Goal: Task Accomplishment & Management: Manage account settings

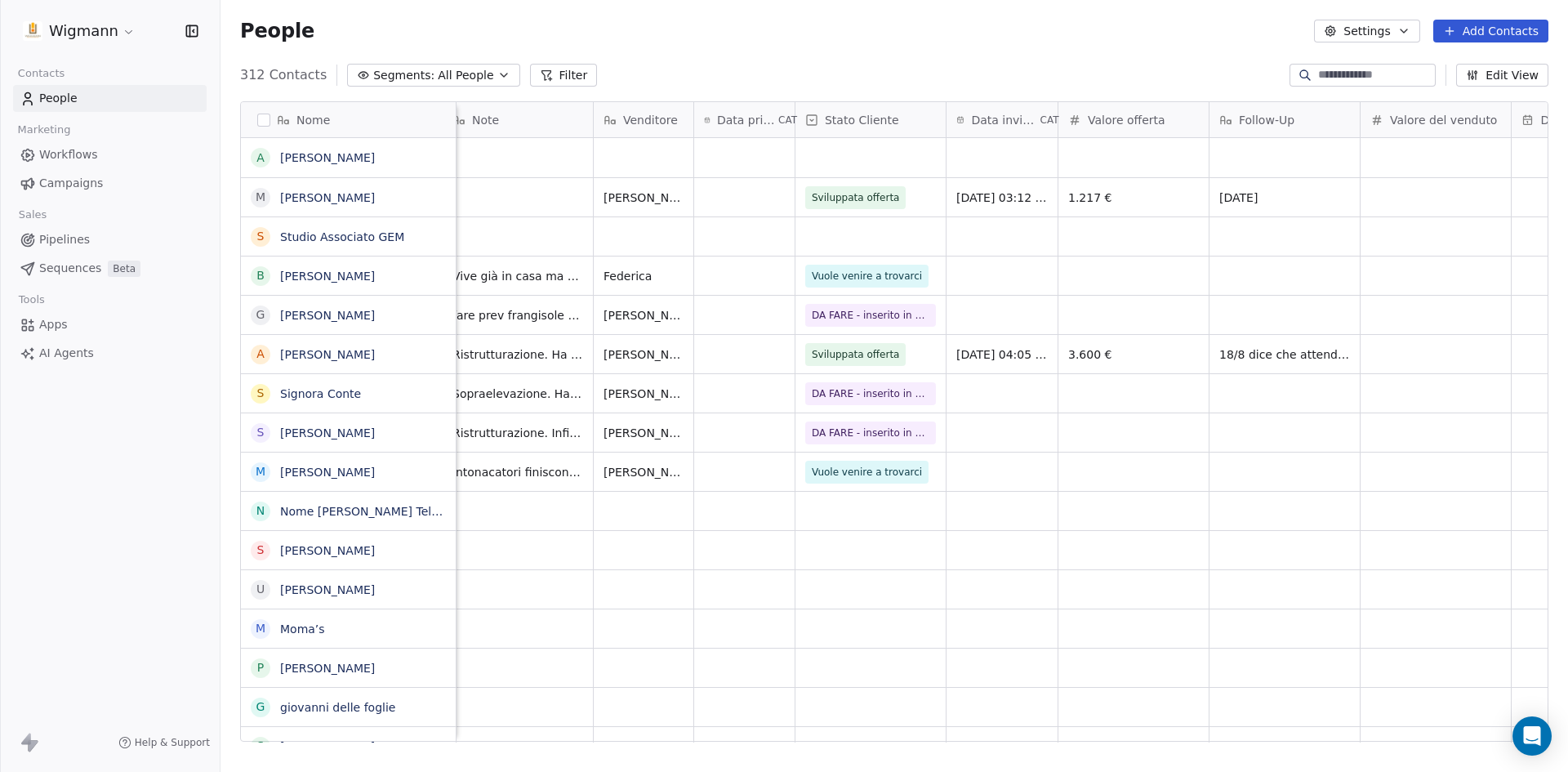
scroll to position [0, 576]
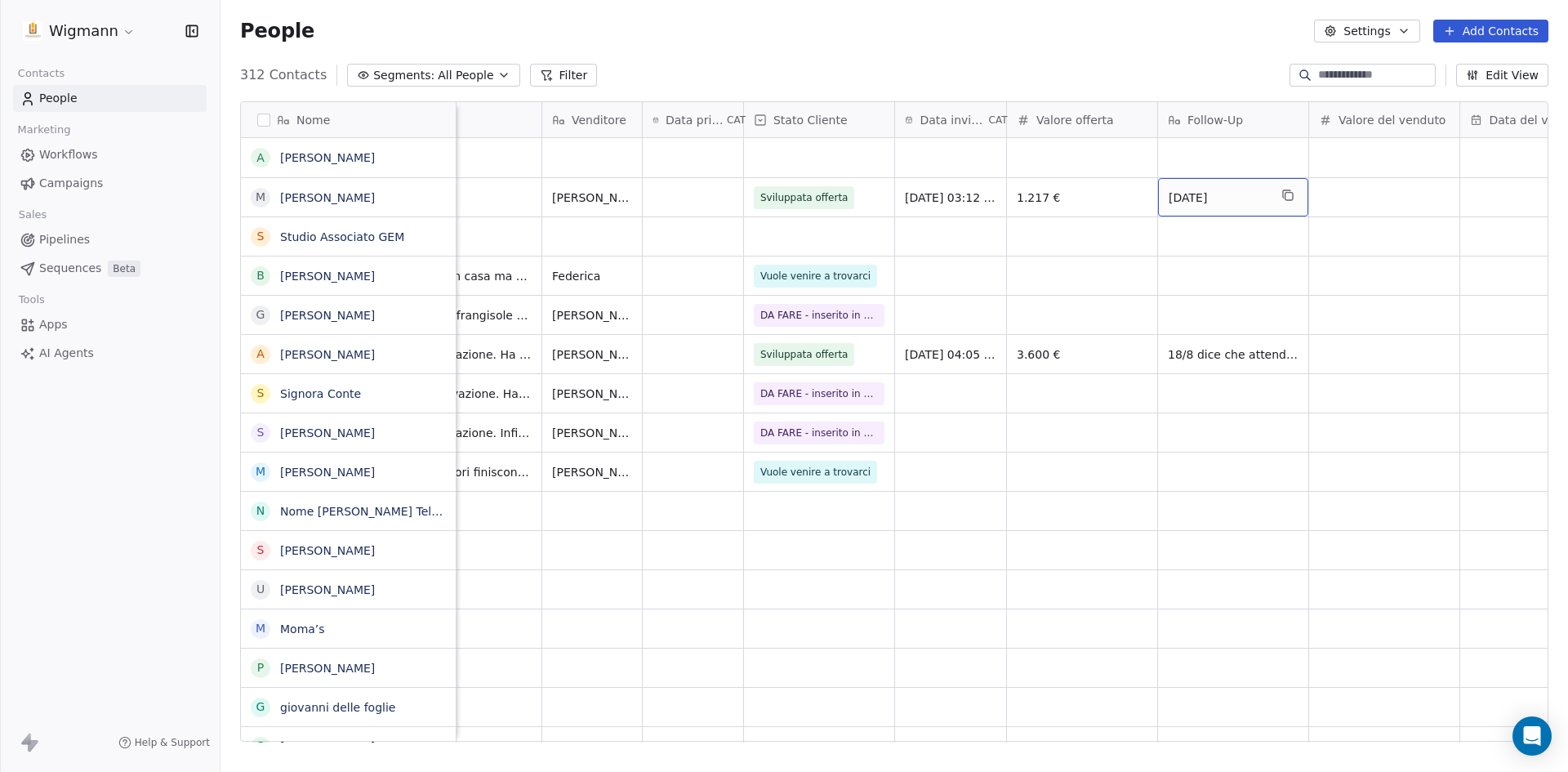
click at [1225, 197] on span "[DATE]" at bounding box center [1218, 197] width 100 height 17
drag, startPoint x: 1240, startPoint y: 189, endPoint x: 1167, endPoint y: 191, distance: 73.0
click at [1167, 191] on textarea "**********" at bounding box center [1234, 203] width 149 height 50
type textarea "*"
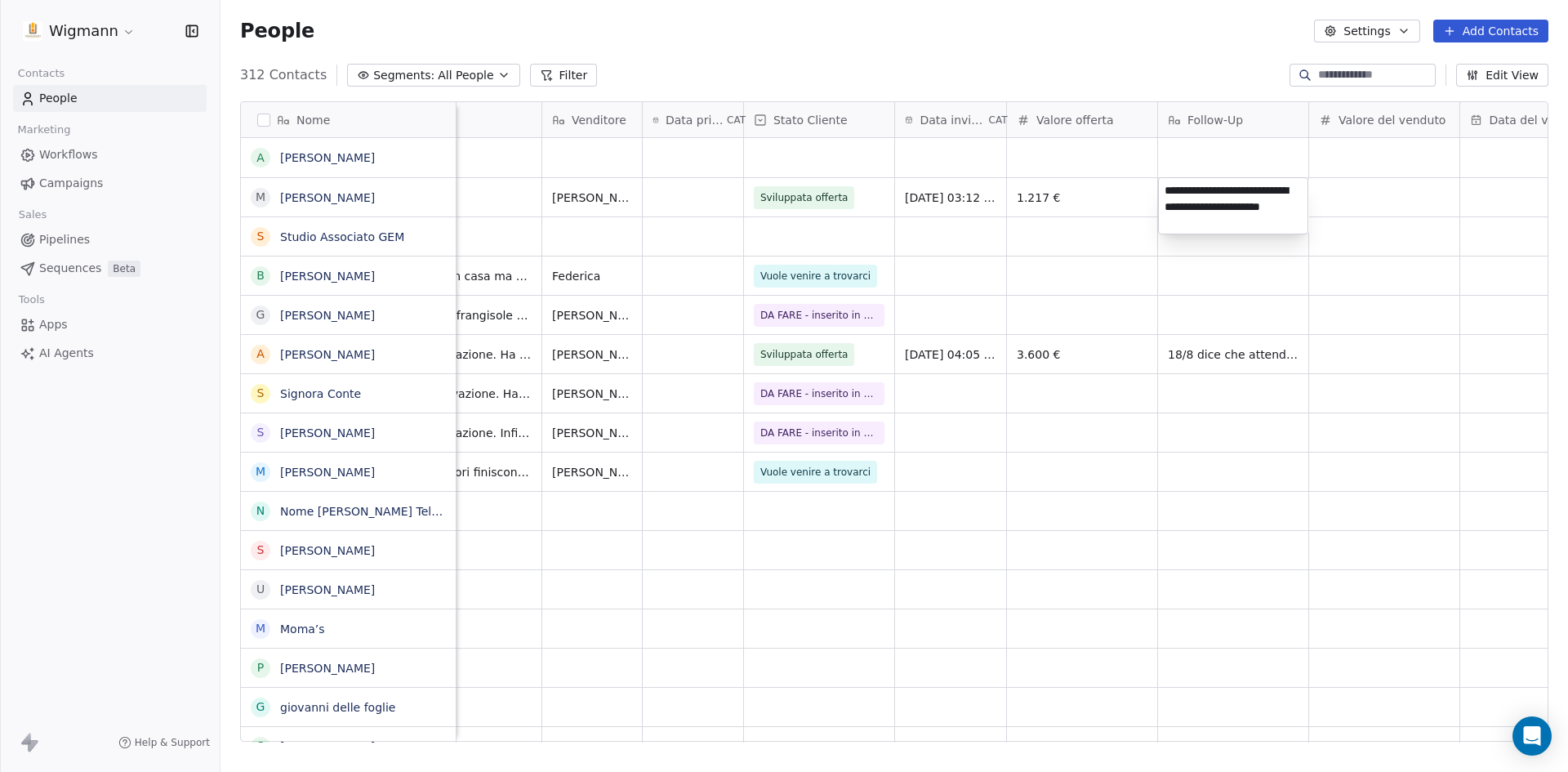
type textarea "**********"
click at [1234, 344] on html "Wigmann Contacts People Marketing Workflows Campaigns Sales Pipelines Sequences…" at bounding box center [784, 386] width 1568 height 772
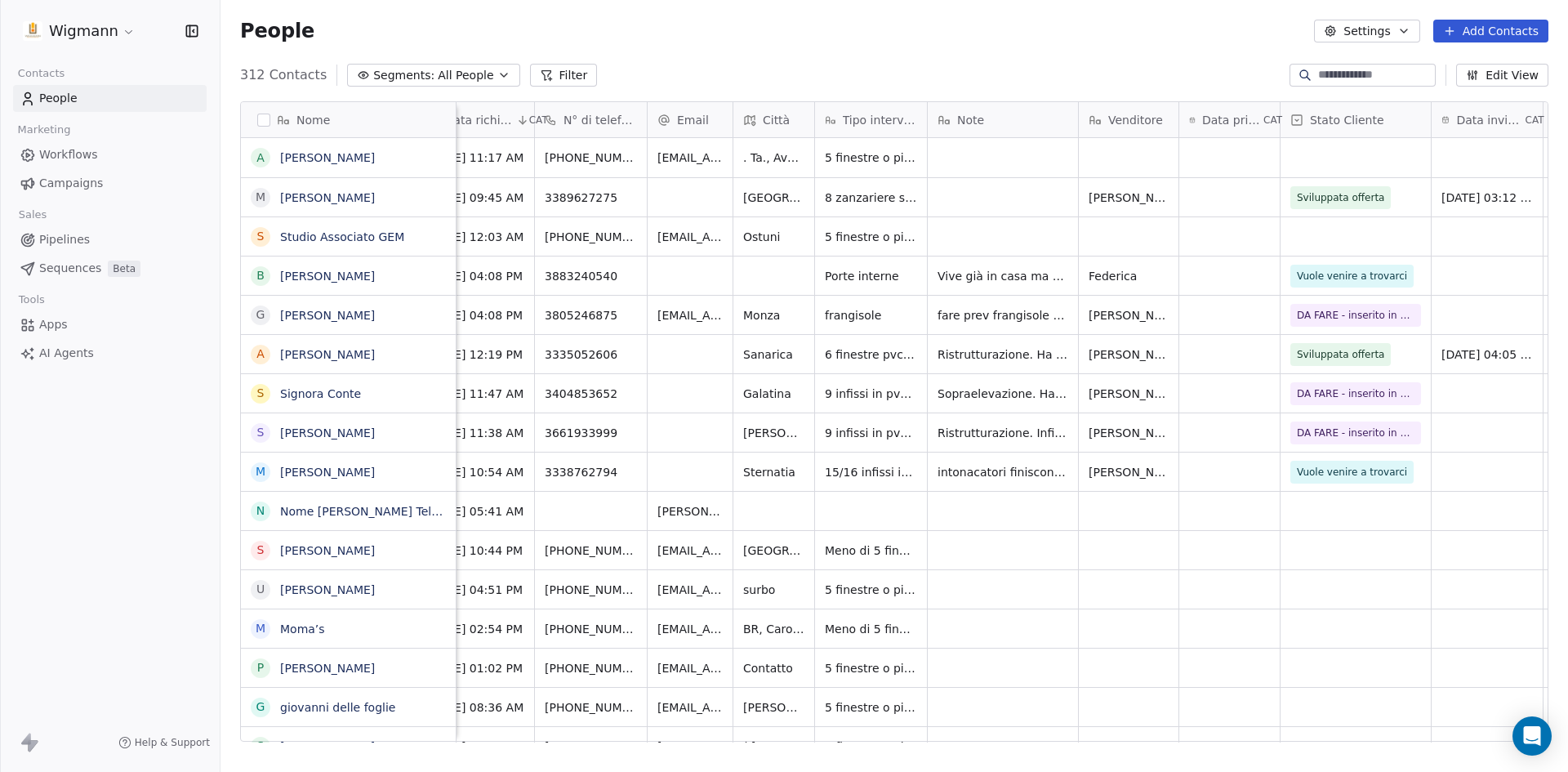
scroll to position [0, 26]
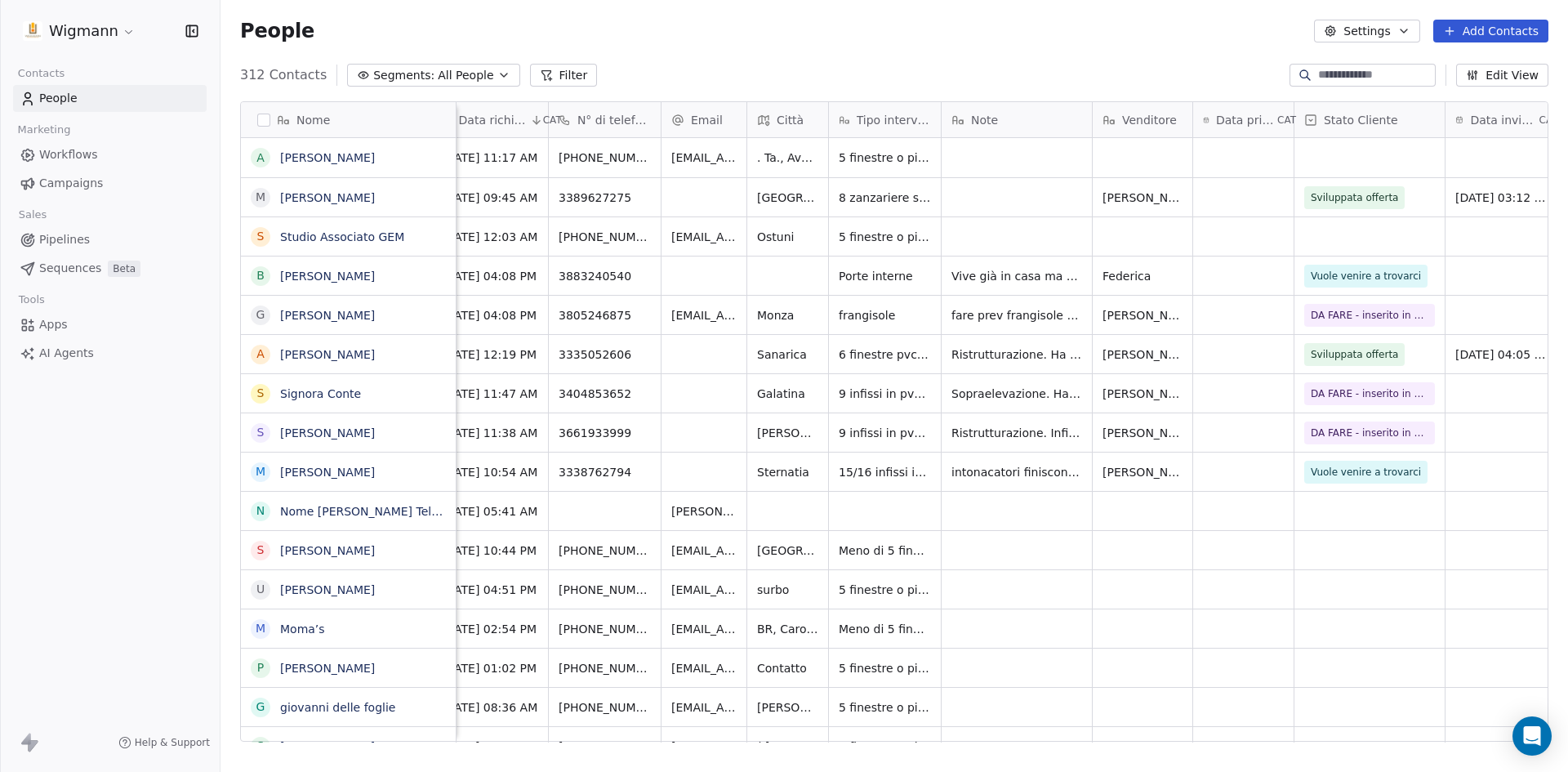
click at [795, 34] on div "People Settings Add Contacts" at bounding box center [894, 30] width 1308 height 23
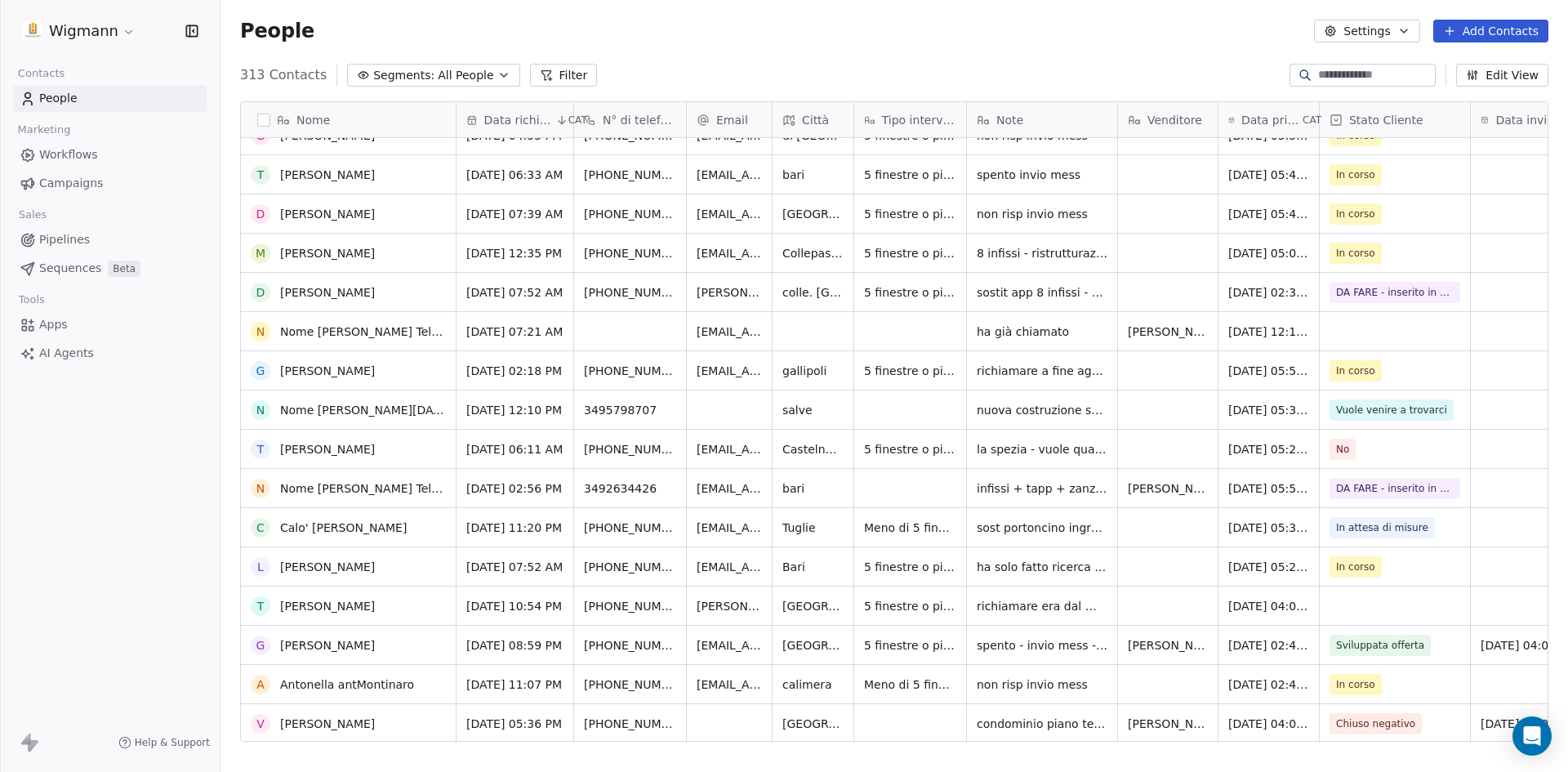
scroll to position [0, 0]
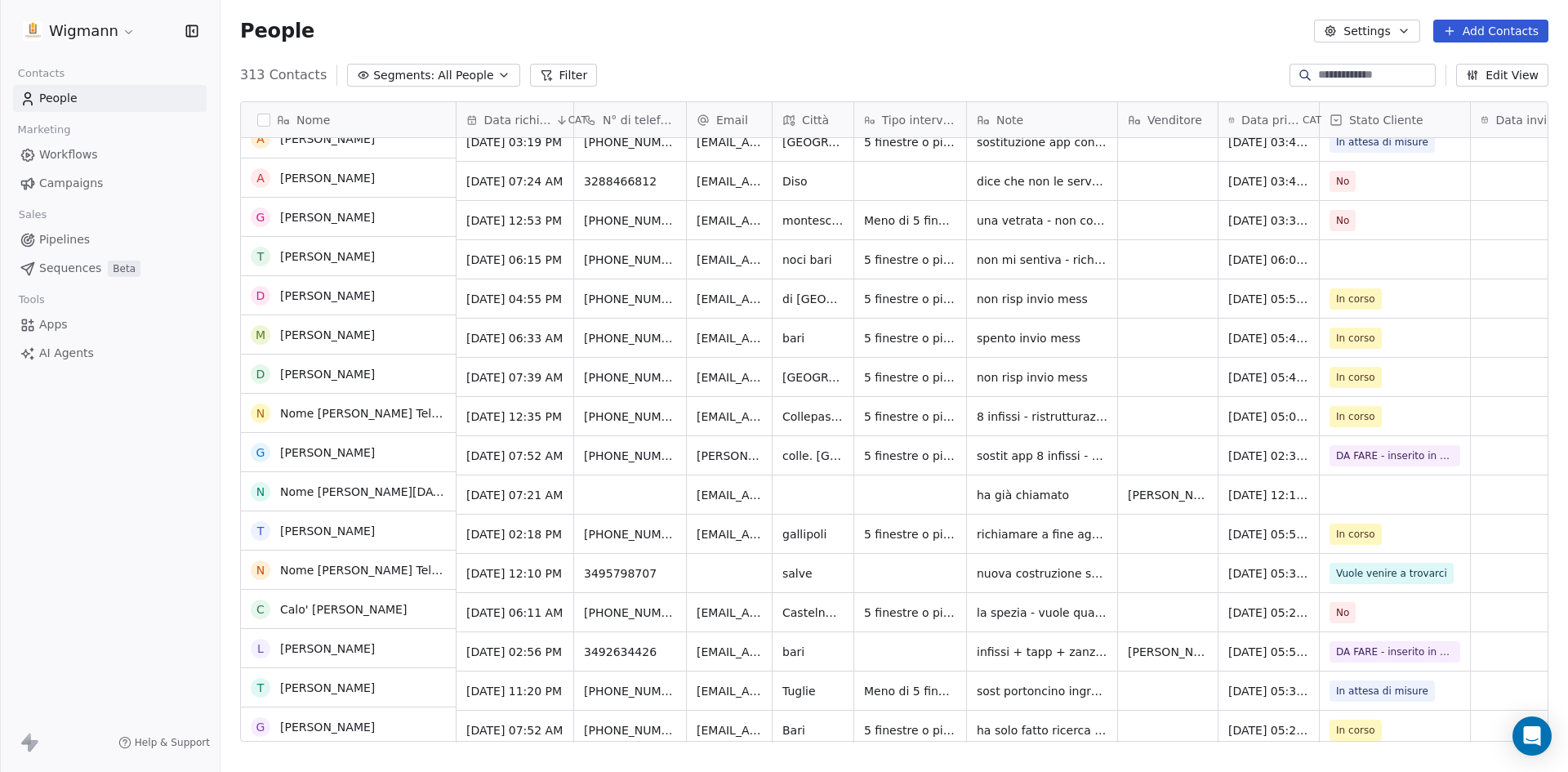
scroll to position [1389, 0]
